Goal: Navigation & Orientation: Find specific page/section

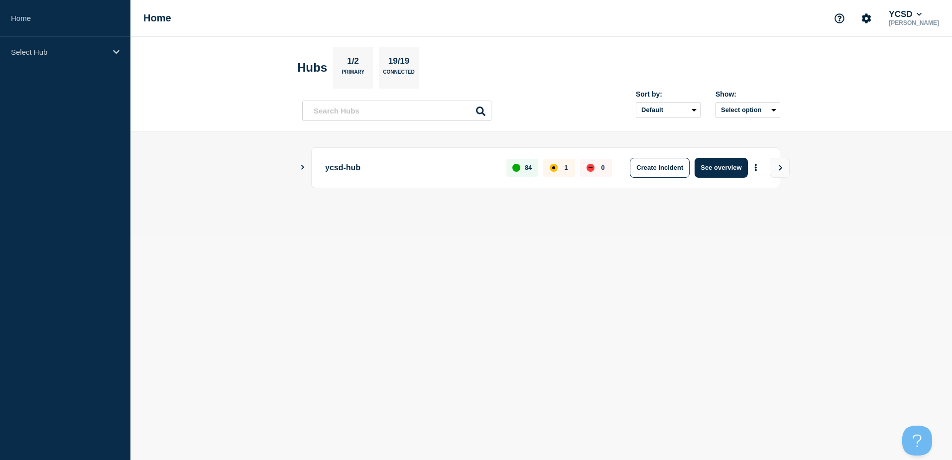
drag, startPoint x: 255, startPoint y: 254, endPoint x: 296, endPoint y: 192, distance: 74.4
click at [257, 253] on body "Home Select Hub Home YCSD [PERSON_NAME] Hubs 1/2 Primary 19/19 Connected Sort b…" at bounding box center [476, 230] width 952 height 460
click at [302, 168] on icon "Show Connected Hubs" at bounding box center [302, 167] width 3 height 5
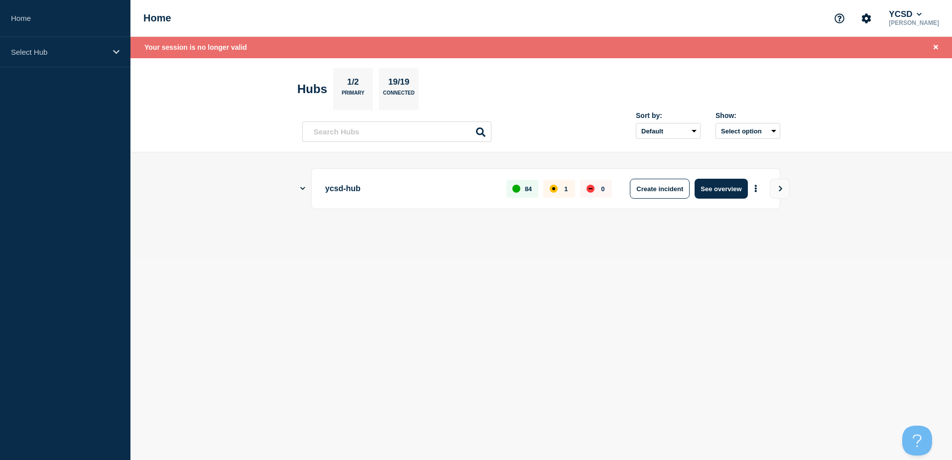
click at [303, 185] on icon "Show Connected Hubs" at bounding box center [302, 188] width 5 height 6
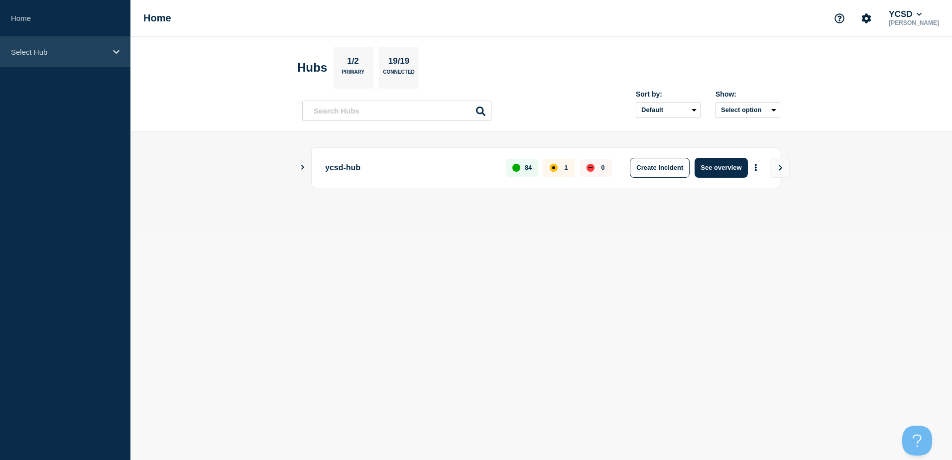
click at [93, 56] on div "Select Hub" at bounding box center [65, 52] width 130 height 30
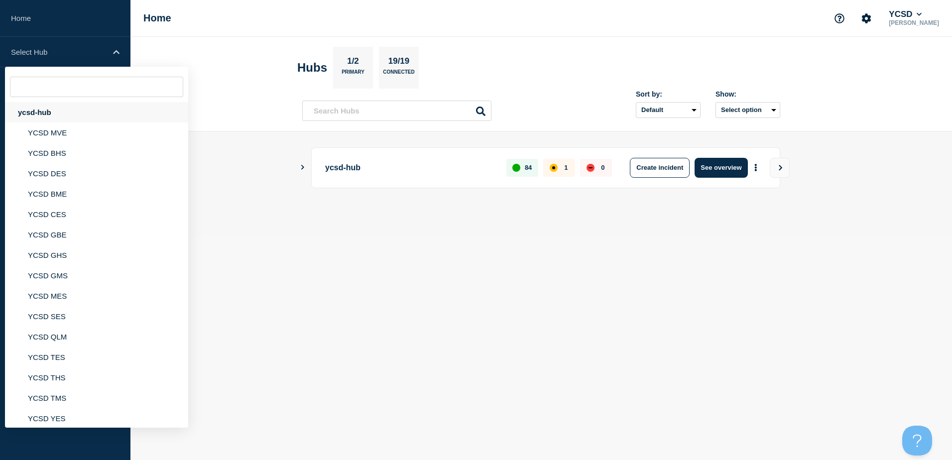
click at [64, 115] on div "ycsd-hub" at bounding box center [96, 112] width 183 height 20
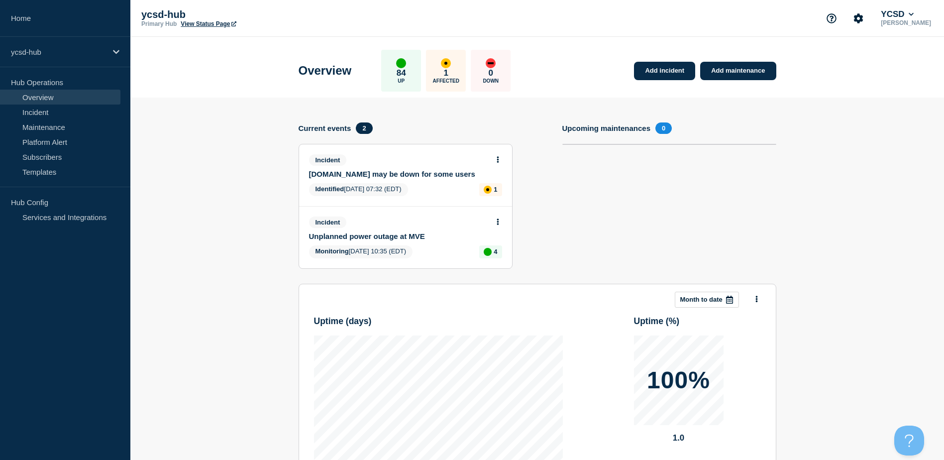
click at [739, 163] on section "Upcoming maintenances 0" at bounding box center [669, 202] width 214 height 161
click at [634, 203] on section "Upcoming maintenances 0" at bounding box center [669, 202] width 214 height 161
